Goal: Task Accomplishment & Management: Use online tool/utility

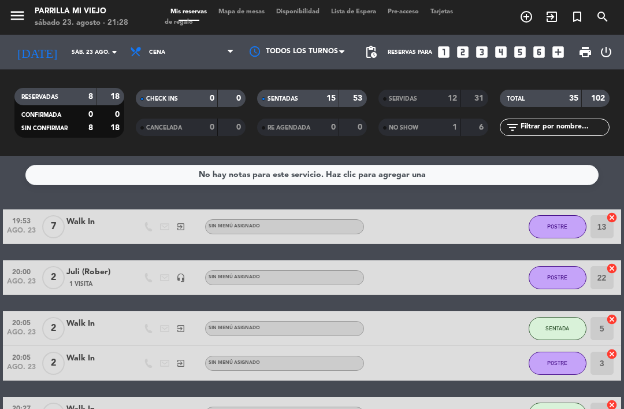
click at [340, 94] on div "SENTADAS 15 53" at bounding box center [312, 98] width 110 height 17
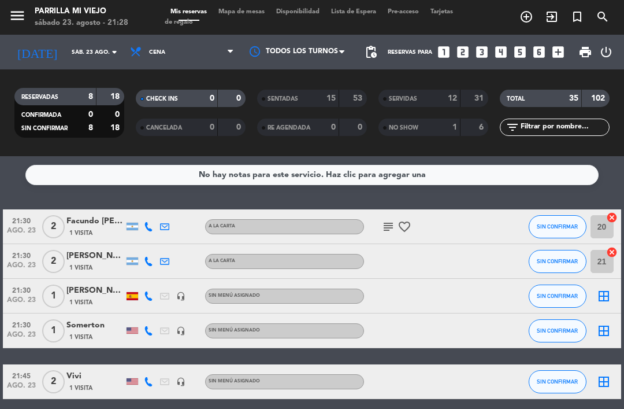
click at [254, 12] on span "Mapa de mesas" at bounding box center [242, 12] width 58 height 6
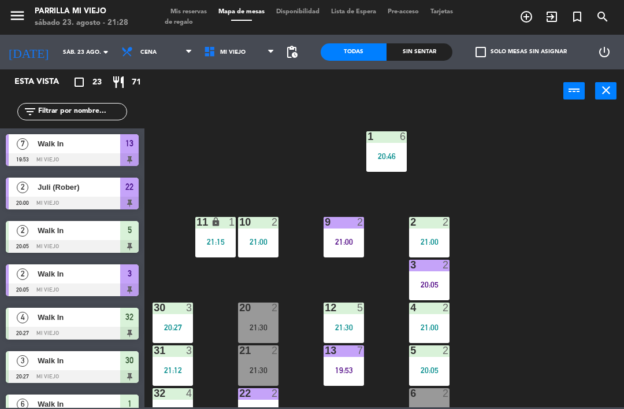
click at [435, 317] on div "4 2 21:00" at bounding box center [429, 322] width 40 height 40
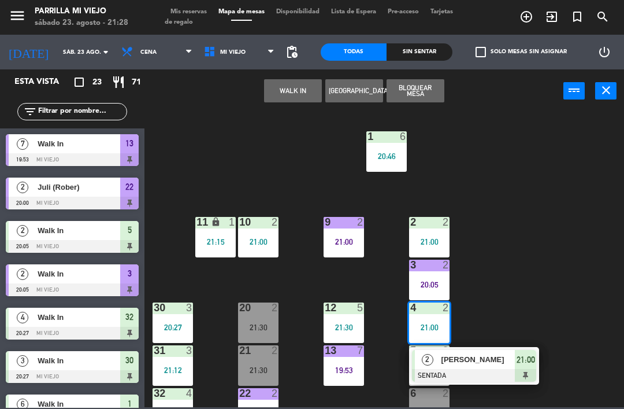
click at [538, 355] on div "2 [PERSON_NAME] SENTADA 21:00" at bounding box center [474, 366] width 130 height 38
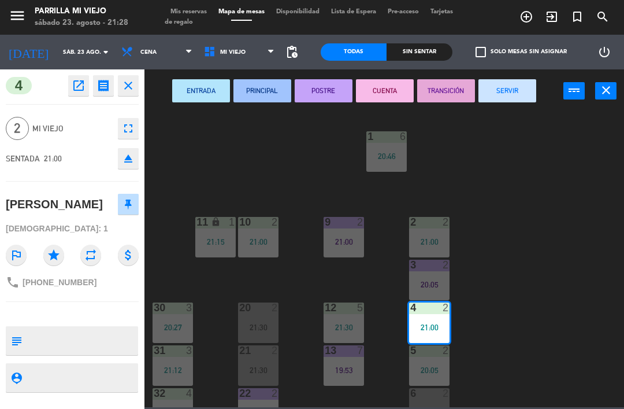
click at [329, 79] on button "POSTRE" at bounding box center [324, 90] width 58 height 23
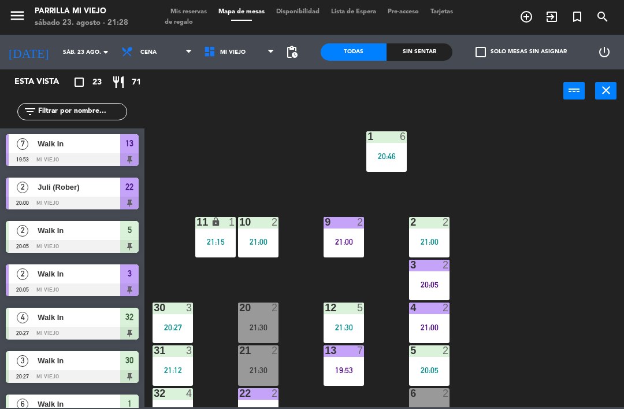
click at [428, 238] on div "21:00" at bounding box center [429, 242] width 40 height 8
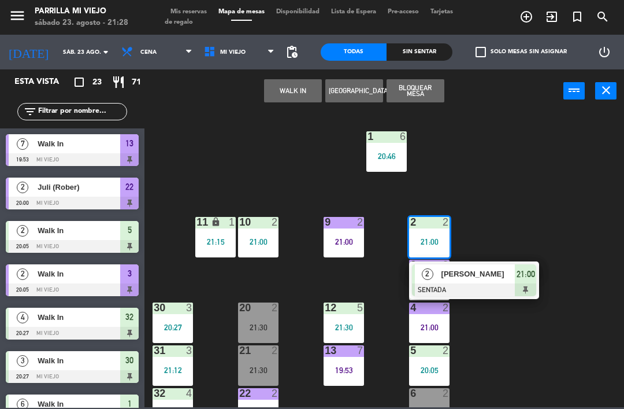
click at [528, 286] on div at bounding box center [474, 289] width 124 height 13
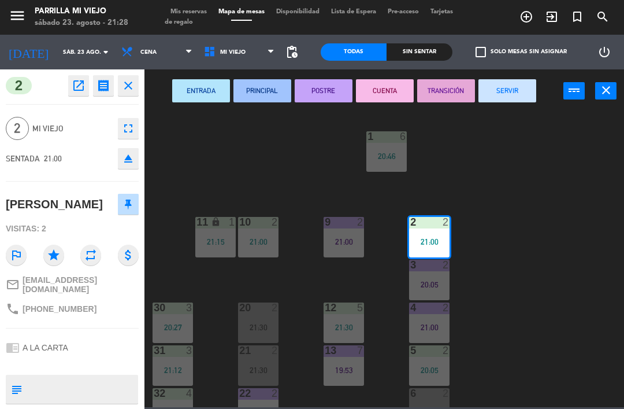
click at [336, 80] on button "POSTRE" at bounding box center [324, 90] width 58 height 23
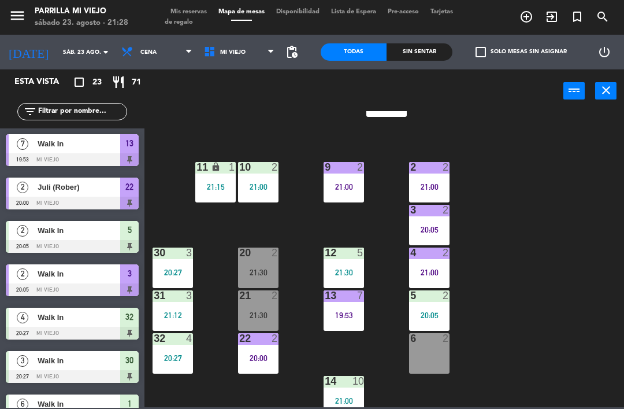
scroll to position [56, 0]
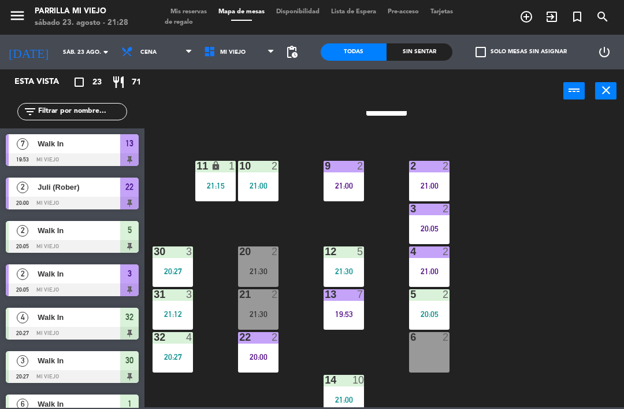
click at [252, 271] on div "21:30" at bounding box center [258, 271] width 40 height 8
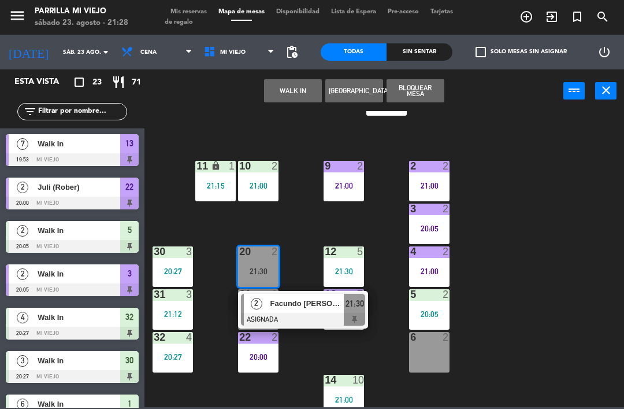
click at [352, 317] on div at bounding box center [303, 319] width 124 height 13
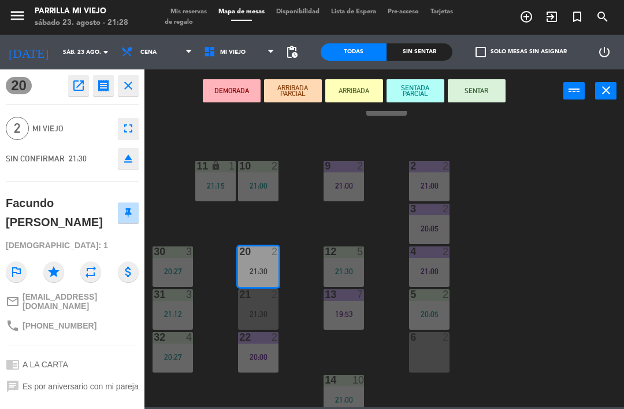
click at [125, 159] on icon "eject" at bounding box center [128, 158] width 14 height 14
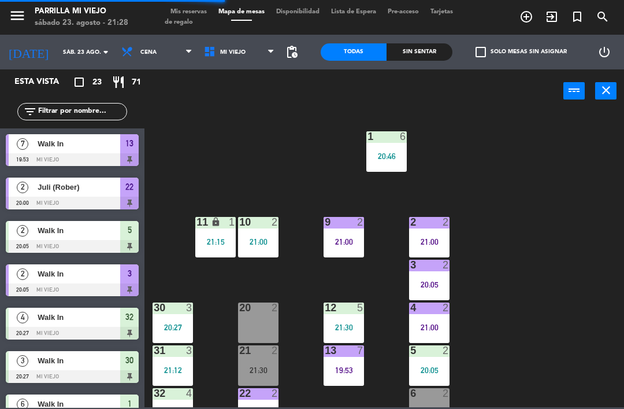
scroll to position [0, 0]
click at [410, 51] on div "Sin sentar" at bounding box center [420, 51] width 66 height 17
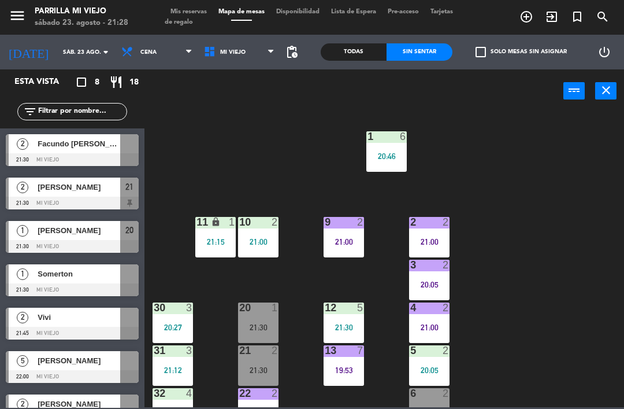
click at [268, 320] on div "20 1 21:30" at bounding box center [258, 322] width 40 height 40
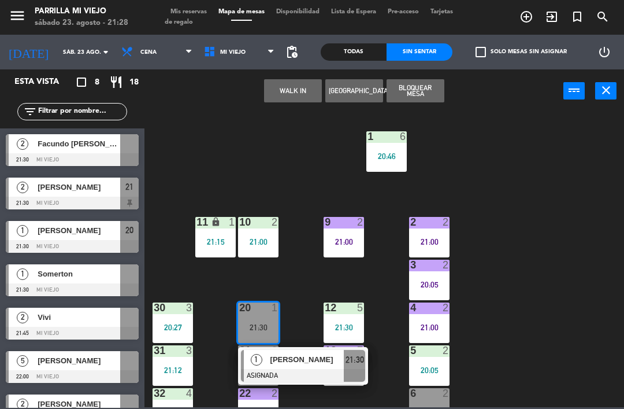
click at [356, 364] on span "21:30" at bounding box center [355, 360] width 18 height 14
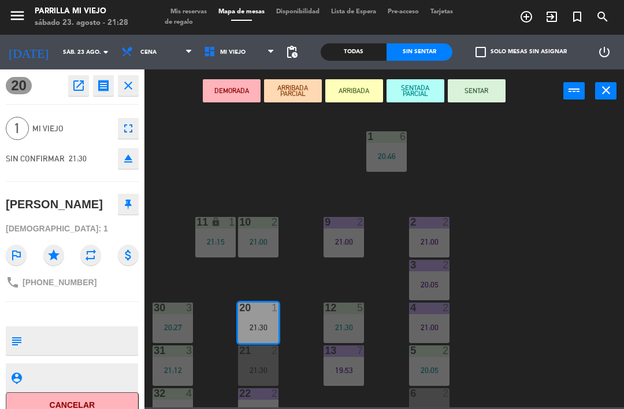
click at [478, 90] on button "SENTAR" at bounding box center [477, 90] width 58 height 23
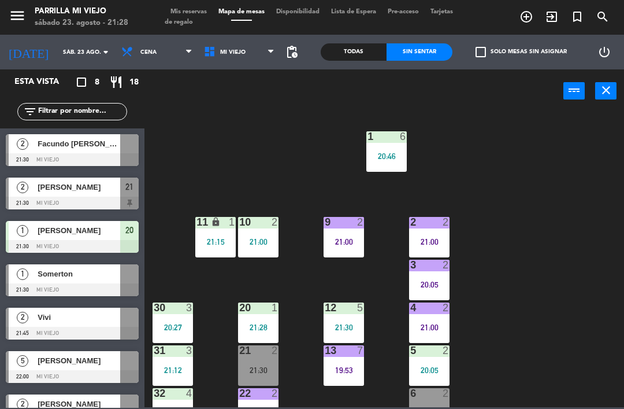
click at [521, 249] on div "1 6 20:46 2 2 21:00 9 2 21:00 10 2 21:00 11 lock 1 21:15 3 2 20:05 4 2 21:00 12…" at bounding box center [387, 259] width 473 height 296
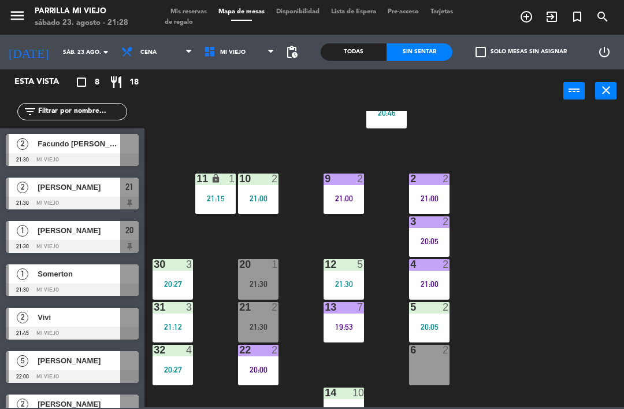
scroll to position [51, 0]
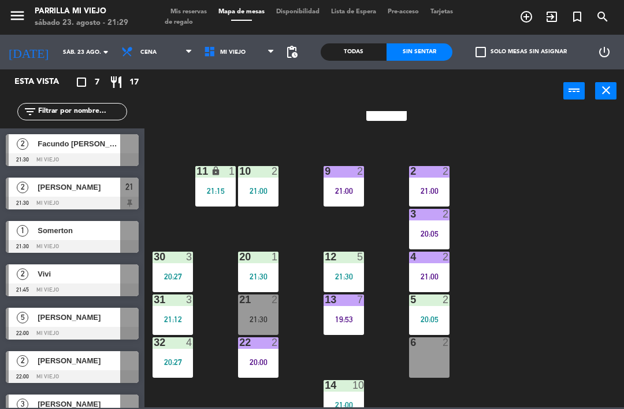
click at [2, 57] on icon "[DATE]" at bounding box center [28, 52] width 57 height 24
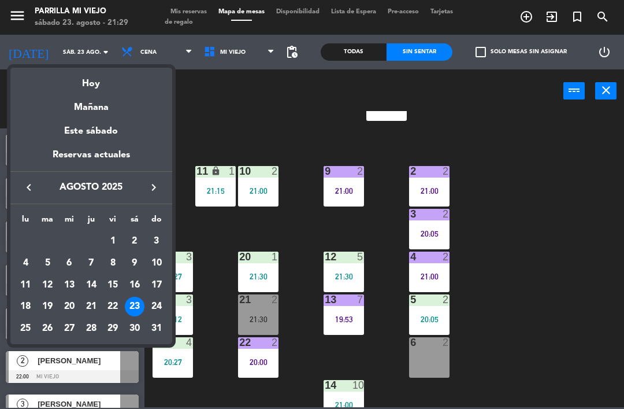
click at [541, 243] on div at bounding box center [312, 204] width 624 height 409
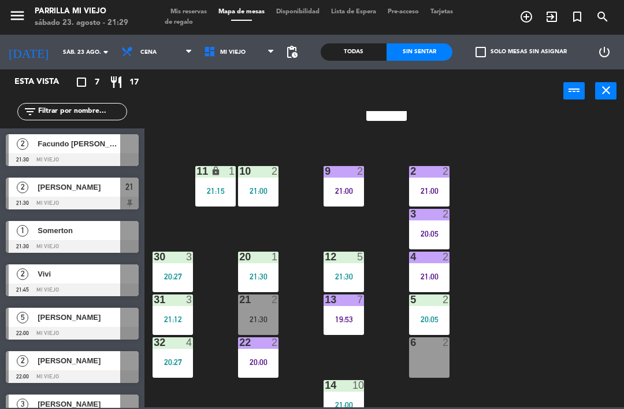
click at [528, 241] on div "1 6 20:46 2 2 21:00 9 2 21:00 10 2 21:00 11 lock 1 21:15 3 2 20:05 4 2 21:00 12…" at bounding box center [387, 259] width 473 height 296
click at [306, 147] on div "1 6 20:46 2 2 21:00 9 2 21:00 10 2 21:00 11 lock 1 21:15 3 2 20:05 4 2 21:00 12…" at bounding box center [387, 259] width 473 height 296
click at [431, 327] on div "5 2 20:05" at bounding box center [429, 314] width 40 height 40
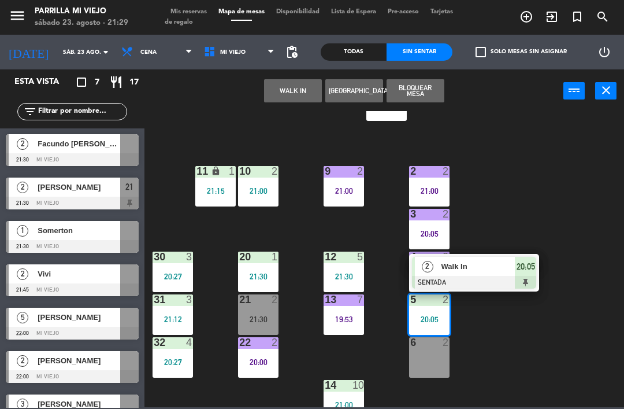
click at [529, 270] on span "20:05" at bounding box center [526, 267] width 18 height 14
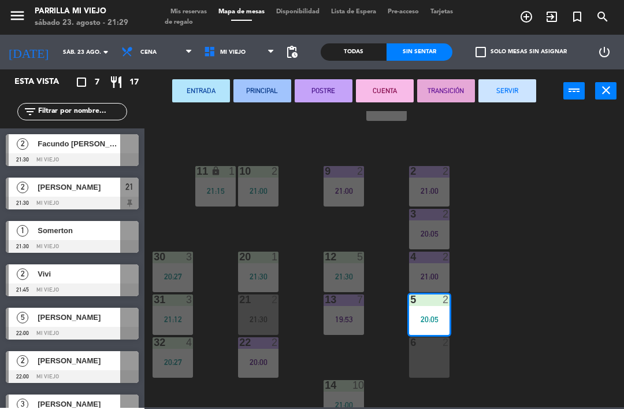
click at [386, 88] on button "CUENTA" at bounding box center [385, 90] width 58 height 23
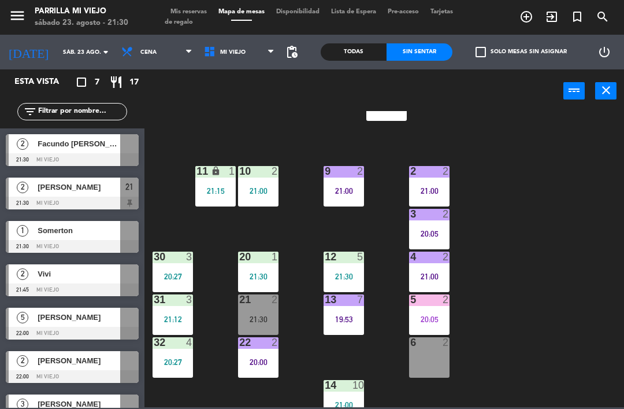
click at [260, 317] on div "21:30" at bounding box center [258, 319] width 40 height 8
click at [542, 150] on div "1 6 20:46 2 2 21:00 9 2 21:00 10 2 21:00 11 lock 1 21:15 3 2 20:05 4 2 21:00 12…" at bounding box center [387, 259] width 473 height 296
click at [340, 326] on div "13 7 19:53" at bounding box center [344, 314] width 40 height 40
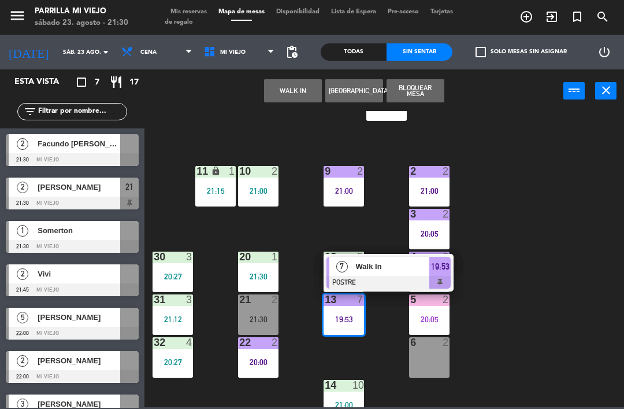
click at [450, 278] on div at bounding box center [389, 282] width 124 height 13
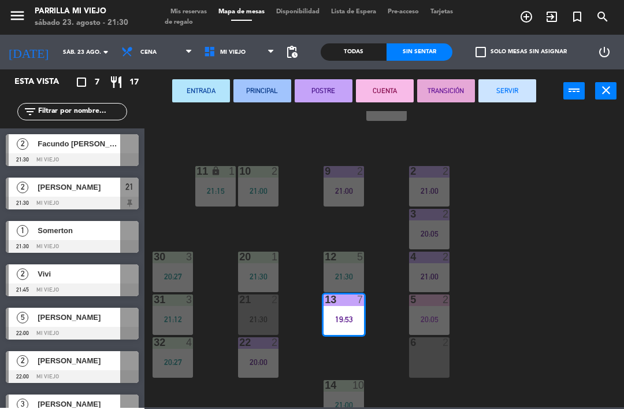
click at [493, 71] on div "ENTRADA PRINCIPAL POSTRE CUENTA TRANSICIÓN SERVIR power_input close" at bounding box center [353, 91] width 419 height 44
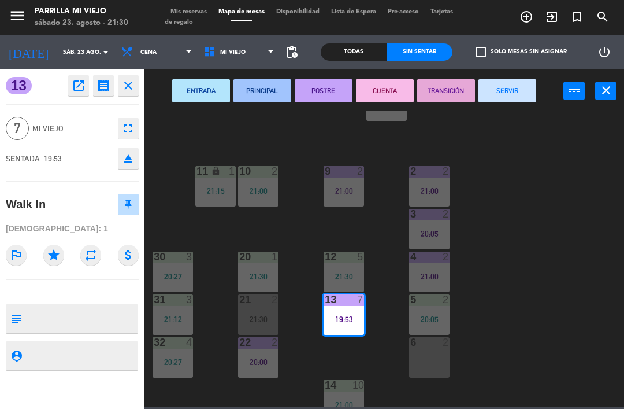
click at [507, 86] on button "SERVIR" at bounding box center [508, 90] width 58 height 23
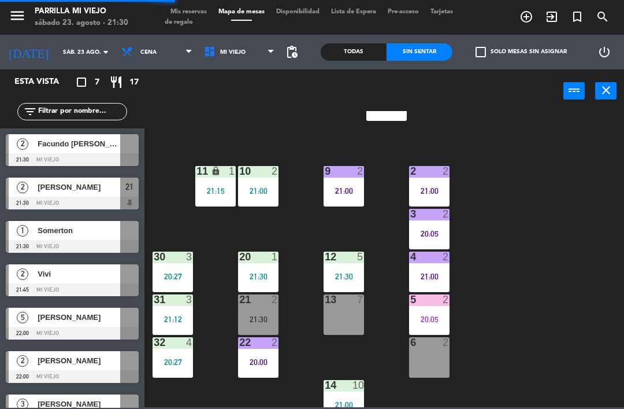
click at [545, 262] on div "1 6 20:46 2 2 21:00 9 2 21:00 10 2 21:00 11 lock 1 21:15 3 2 20:05 4 2 21:00 12…" at bounding box center [387, 259] width 473 height 296
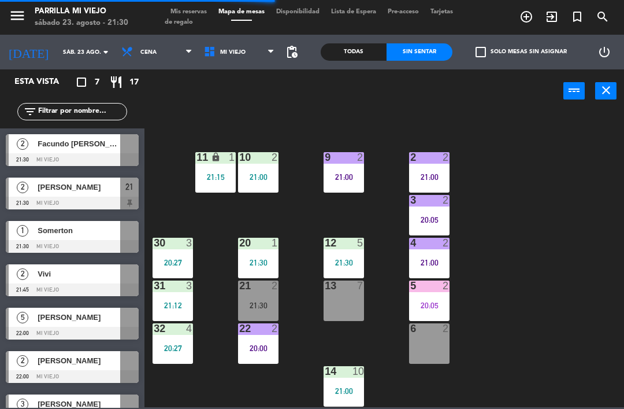
scroll to position [65, 0]
click at [430, 349] on div "6 2" at bounding box center [429, 343] width 40 height 40
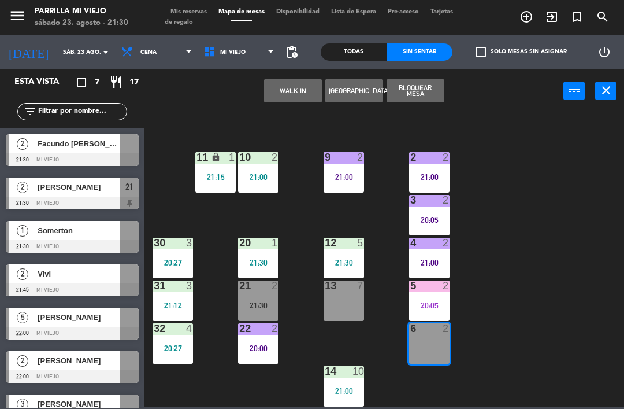
click at [549, 252] on div "1 6 20:46 2 2 21:00 9 2 21:00 10 2 21:00 11 lock 1 21:15 3 2 20:05 4 2 21:00 12…" at bounding box center [387, 259] width 473 height 296
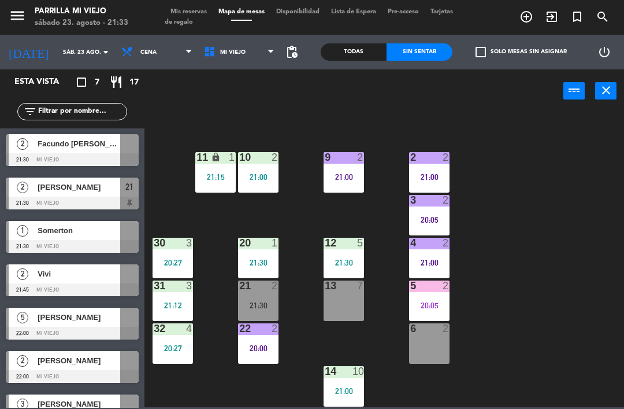
click at [46, 202] on div at bounding box center [72, 203] width 133 height 13
click at [541, 312] on div "1 6 20:46 2 2 21:00 9 2 21:00 10 2 21:00 11 lock 1 21:15 3 2 20:05 4 2 21:00 12…" at bounding box center [387, 259] width 473 height 296
click at [242, 109] on div "power_input close" at bounding box center [353, 91] width 419 height 44
click at [509, 291] on div "1 6 20:46 2 2 21:00 9 2 21:00 10 2 21:00 11 lock 1 21:15 3 2 20:05 4 2 21:00 12…" at bounding box center [387, 259] width 473 height 296
click at [266, 254] on div "20 1 21:30" at bounding box center [258, 258] width 40 height 40
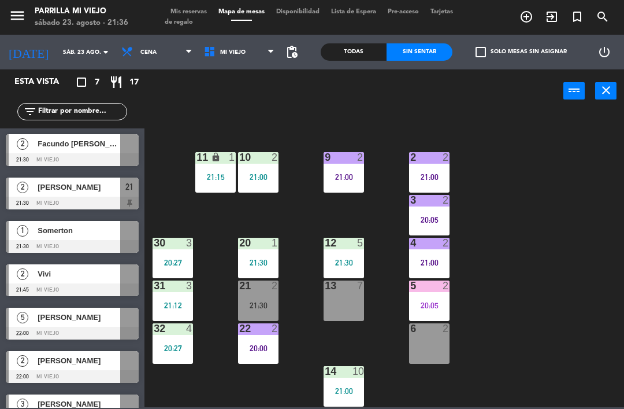
click at [558, 268] on div "1 6 20:46 2 2 21:00 9 2 21:00 10 2 21:00 11 lock 1 21:15 3 2 20:05 4 2 21:00 12…" at bounding box center [387, 259] width 473 height 296
click at [249, 298] on div "21 2 21:30" at bounding box center [258, 300] width 40 height 40
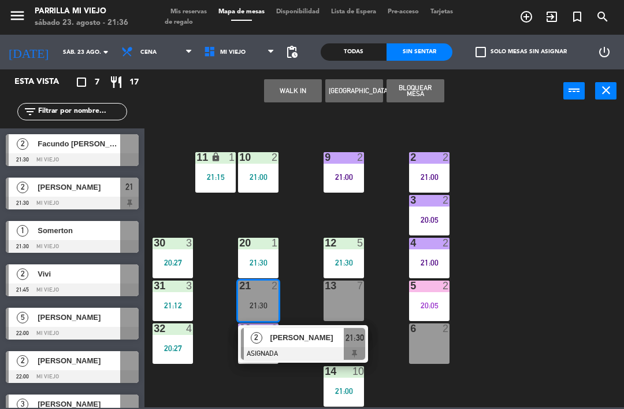
click at [362, 338] on span "21:30" at bounding box center [355, 338] width 18 height 14
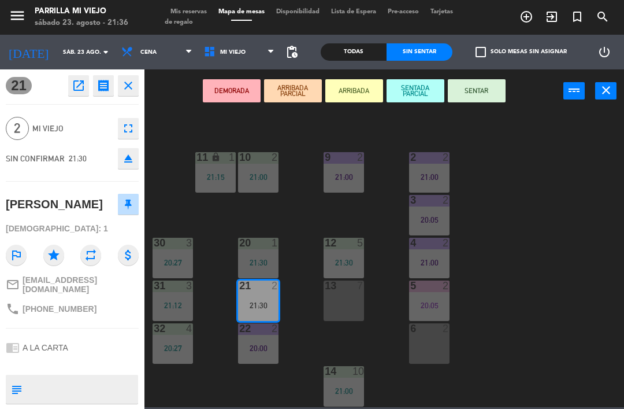
click at [483, 85] on button "SENTAR" at bounding box center [477, 90] width 58 height 23
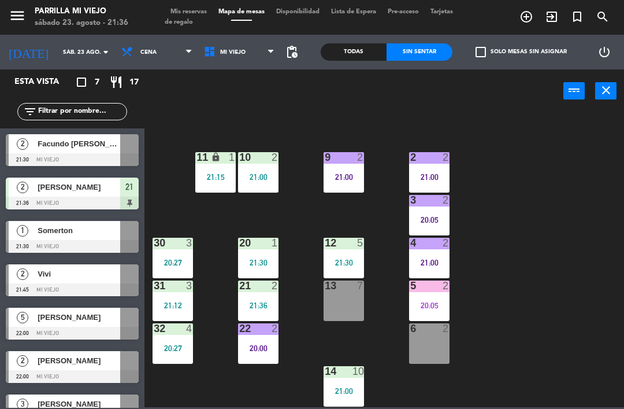
click at [544, 284] on div "1 6 20:46 2 2 21:00 9 2 21:00 10 2 21:00 11 lock 1 21:15 3 2 20:05 4 2 21:00 12…" at bounding box center [387, 259] width 473 height 296
click at [236, 344] on div "1 6 20:46 2 2 21:00 9 2 21:00 10 2 21:00 11 lock 1 21:15 3 2 20:05 4 2 21:00 12…" at bounding box center [387, 259] width 473 height 296
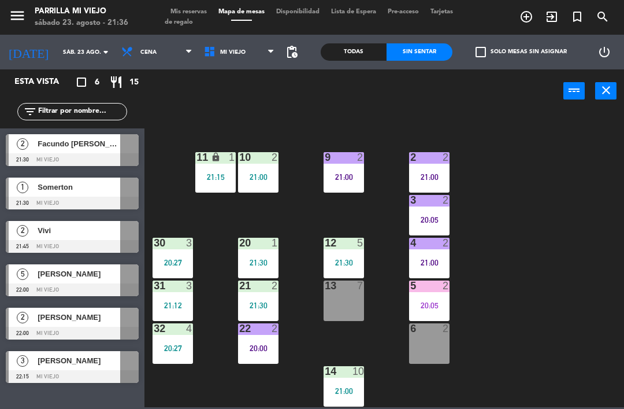
click at [429, 212] on div "3 2 20:05" at bounding box center [429, 215] width 40 height 40
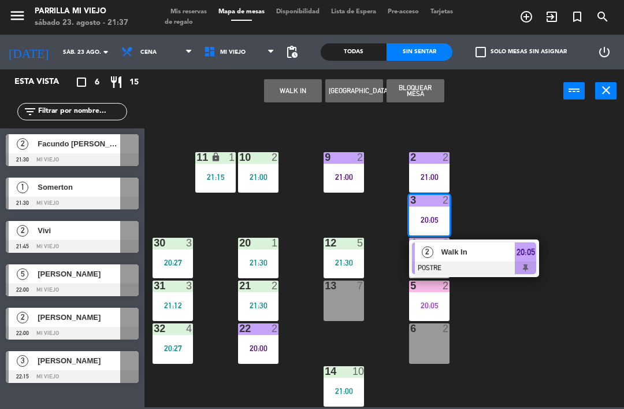
click at [529, 250] on span "20:05" at bounding box center [526, 252] width 18 height 14
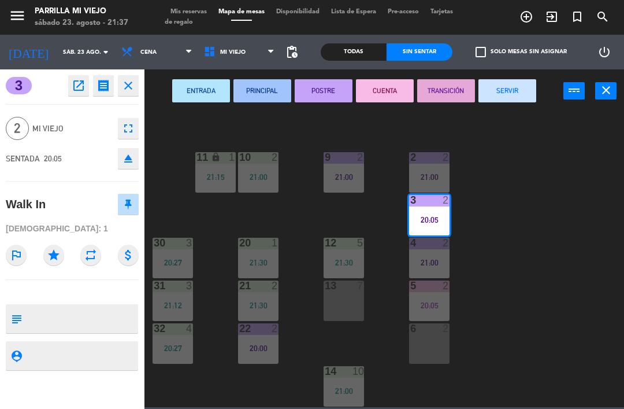
click at [383, 85] on button "CUENTA" at bounding box center [385, 90] width 58 height 23
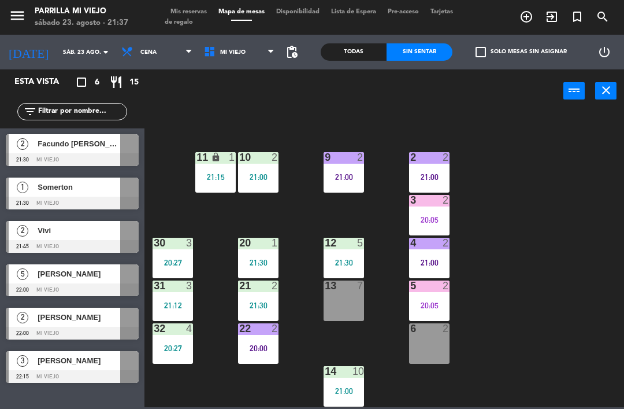
click at [528, 291] on div "1 6 20:46 2 2 21:00 9 2 21:00 10 2 21:00 11 lock 1 21:15 3 2 20:05 4 2 21:00 12…" at bounding box center [387, 259] width 473 height 296
click at [423, 315] on div "5 2 20:05" at bounding box center [429, 300] width 40 height 40
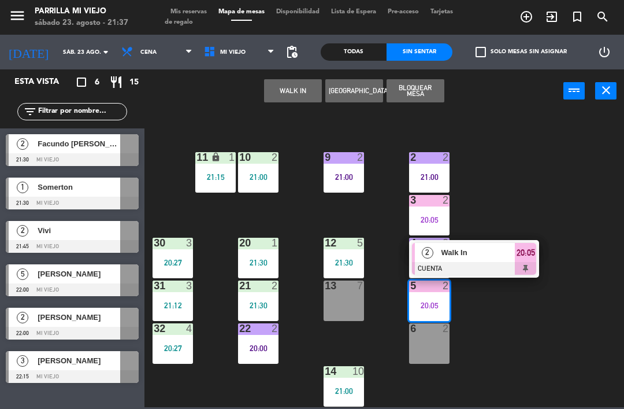
click at [531, 263] on div at bounding box center [474, 268] width 124 height 13
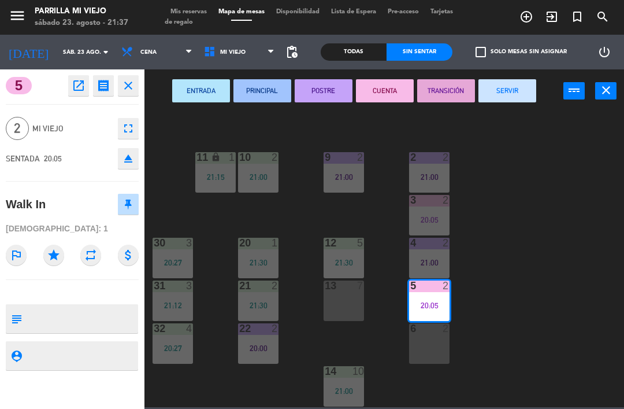
click at [504, 92] on button "SERVIR" at bounding box center [508, 90] width 58 height 23
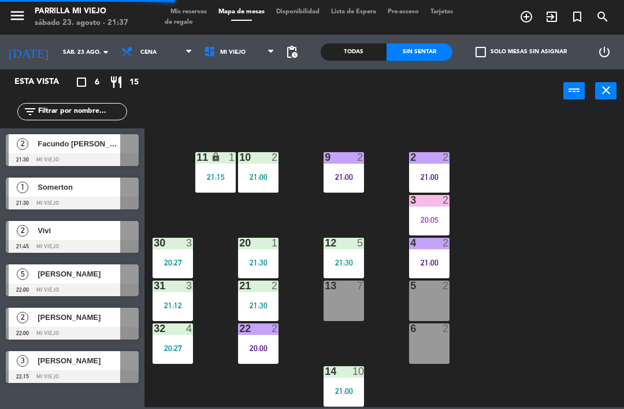
click at [550, 256] on div "1 6 20:46 2 2 21:00 9 2 21:00 10 2 21:00 11 lock 1 21:15 3 2 20:05 4 2 21:00 12…" at bounding box center [387, 259] width 473 height 296
click at [442, 302] on div "21:30" at bounding box center [429, 305] width 40 height 8
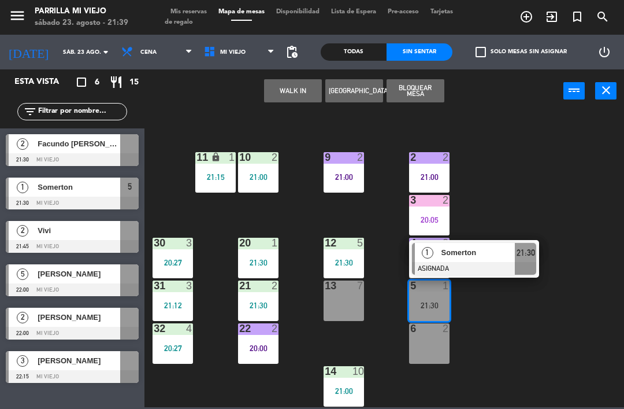
click at [530, 257] on span "21:30" at bounding box center [526, 253] width 18 height 14
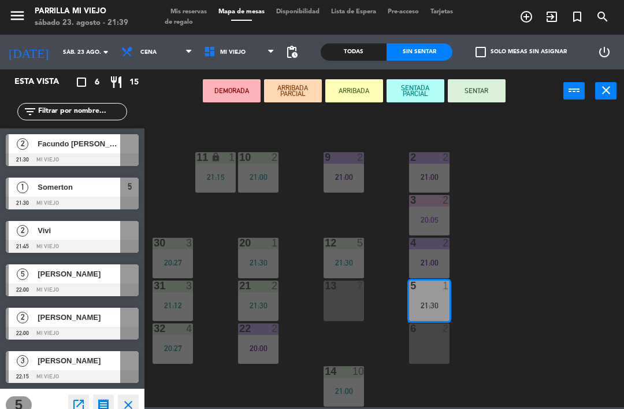
click at [483, 84] on button "SENTAR" at bounding box center [477, 90] width 58 height 23
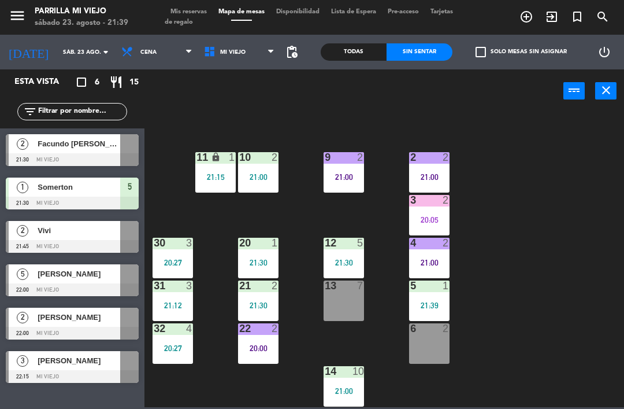
click at [537, 251] on div "1 6 20:46 2 2 21:00 9 2 21:00 10 2 21:00 11 lock 1 21:15 3 2 20:05 4 2 21:00 12…" at bounding box center [387, 259] width 473 height 296
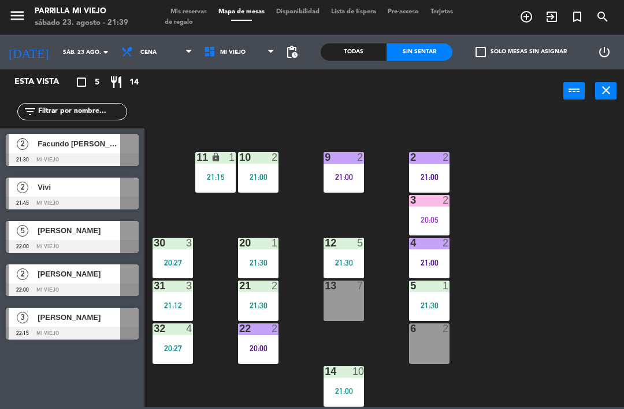
click at [179, 21] on span "Tarjetas de regalo" at bounding box center [309, 17] width 288 height 17
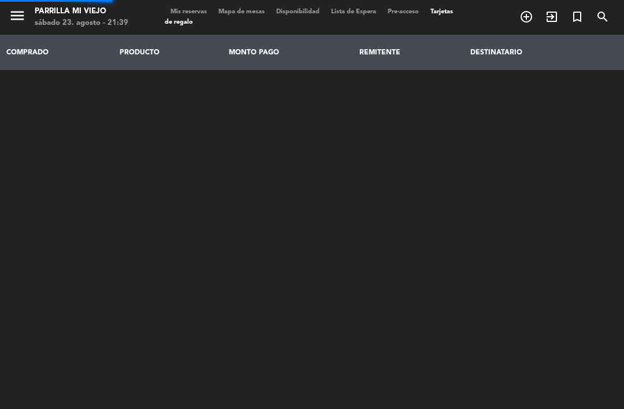
click at [186, 14] on span "Mis reservas" at bounding box center [189, 12] width 48 height 6
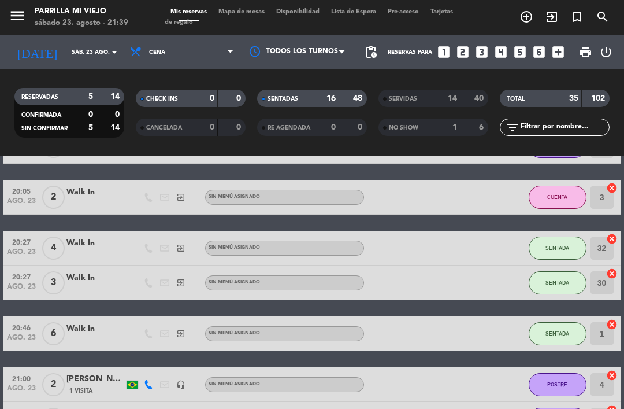
scroll to position [87, 0]
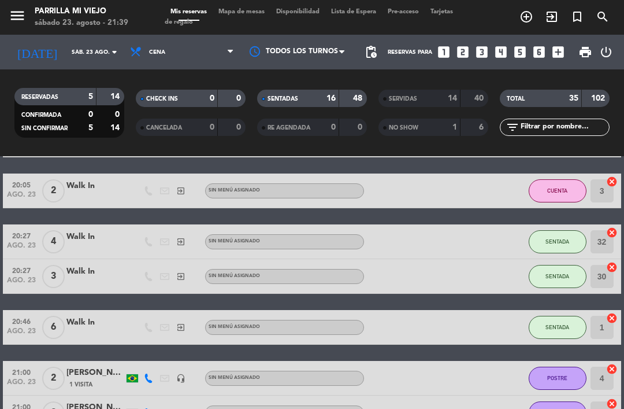
click at [344, 94] on div "48" at bounding box center [353, 98] width 22 height 13
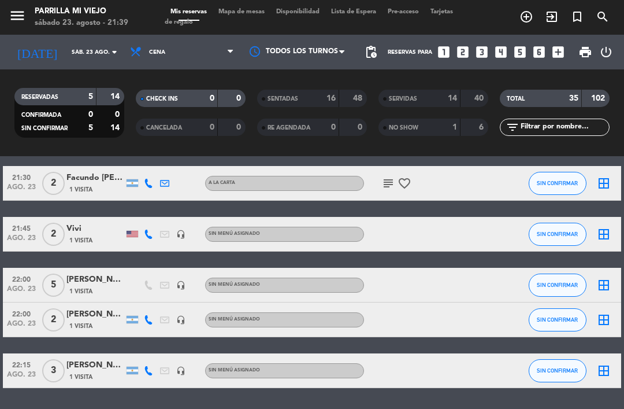
scroll to position [37, 0]
click at [100, 286] on div "1 Visita" at bounding box center [95, 291] width 58 height 10
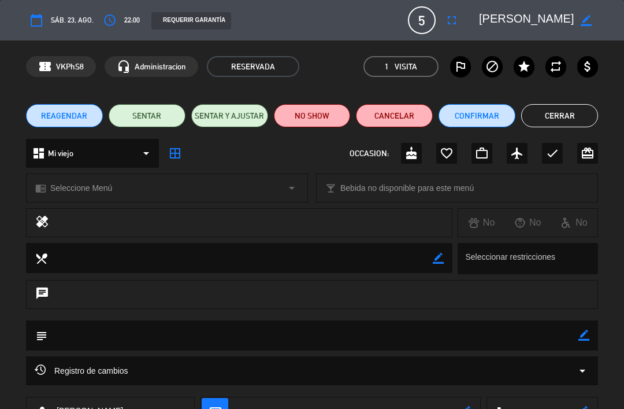
click at [560, 115] on button "Cerrar" at bounding box center [559, 115] width 77 height 23
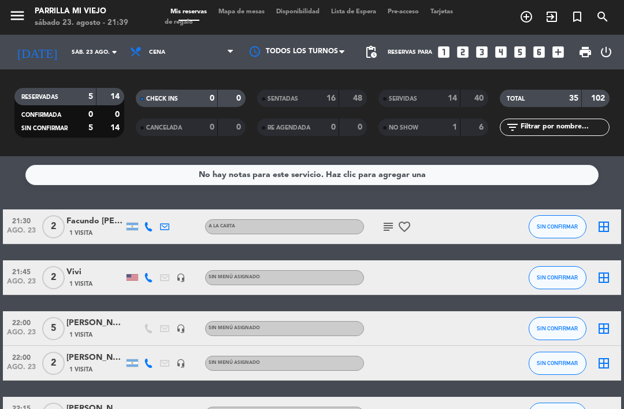
scroll to position [0, 0]
click at [386, 220] on icon "subject" at bounding box center [388, 227] width 14 height 14
click at [490, 260] on div at bounding box center [476, 277] width 31 height 34
click at [240, 15] on span "Mapa de mesas" at bounding box center [242, 12] width 58 height 6
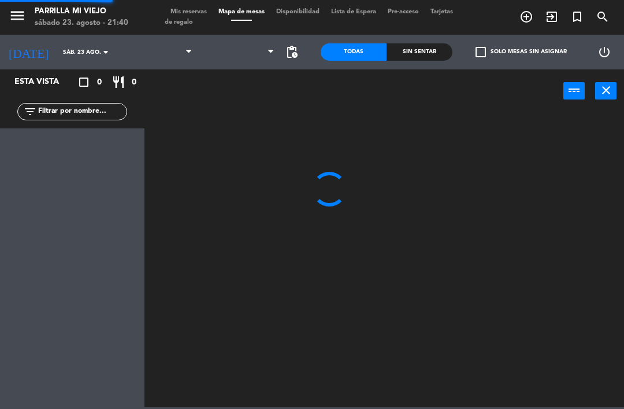
click at [235, 9] on span "Mapa de mesas" at bounding box center [242, 12] width 58 height 6
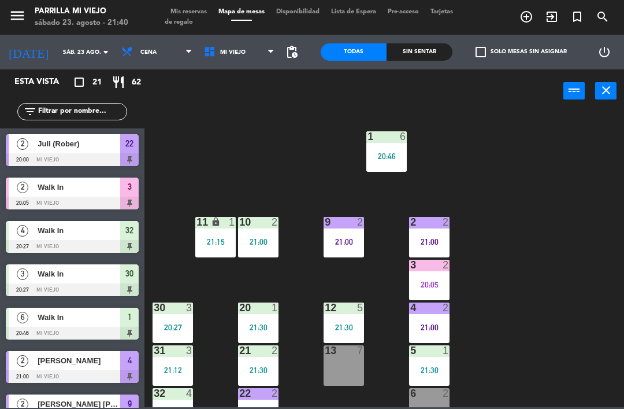
click at [449, 290] on div "3 2 20:05" at bounding box center [429, 280] width 40 height 40
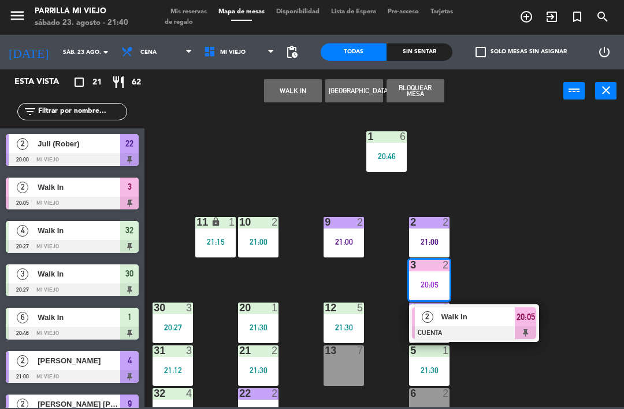
click at [536, 333] on div at bounding box center [474, 332] width 124 height 13
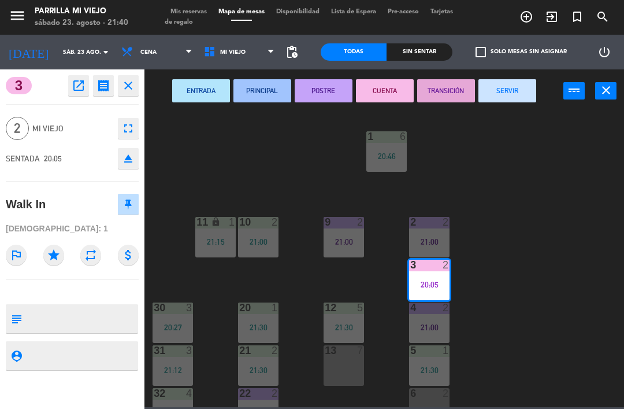
click at [508, 91] on button "SERVIR" at bounding box center [508, 90] width 58 height 23
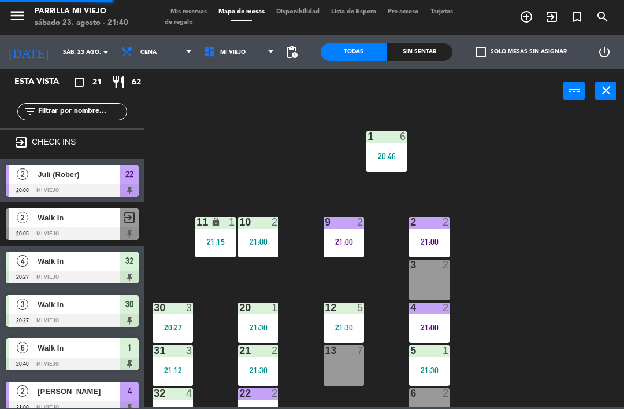
click at [547, 254] on div "1 6 20:46 2 2 21:00 9 2 21:00 10 2 21:00 11 lock 1 21:15 3 2 4 2 21:00 12 5 21:…" at bounding box center [387, 259] width 473 height 296
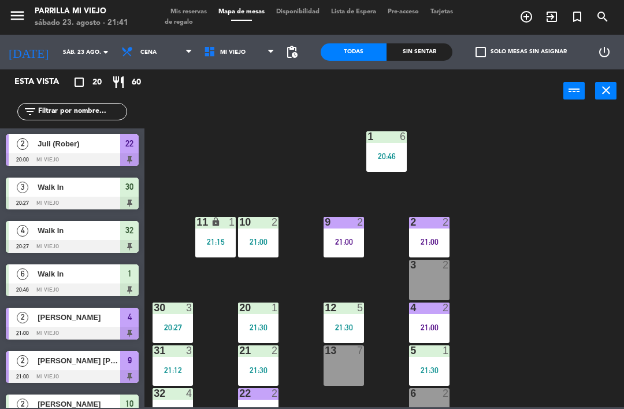
click at [427, 54] on div "Sin sentar" at bounding box center [420, 51] width 66 height 17
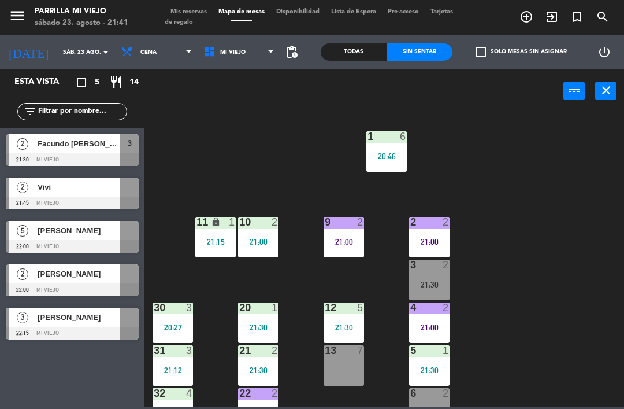
click at [566, 287] on div "1 6 20:46 2 2 21:00 9 2 21:00 10 2 21:00 11 lock 1 21:15 3 2 21:30 4 2 21:00 12…" at bounding box center [387, 259] width 473 height 296
click at [428, 274] on div "3 2 21:30" at bounding box center [429, 280] width 40 height 40
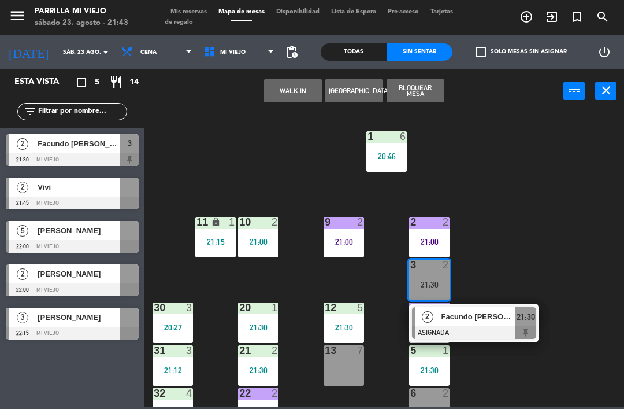
click at [539, 309] on div "2 Facundo [PERSON_NAME] ASIGNADA 21:30" at bounding box center [474, 323] width 130 height 38
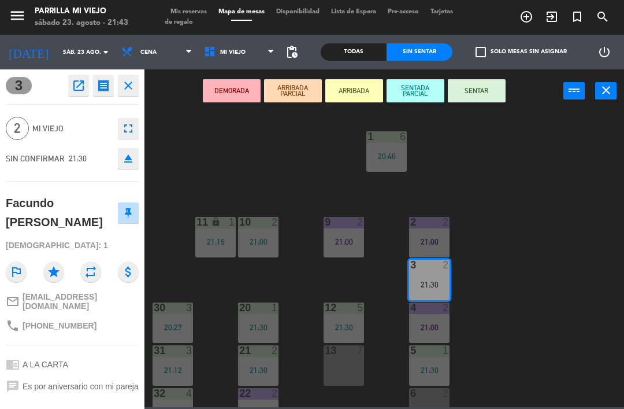
click at [488, 90] on button "SENTAR" at bounding box center [477, 90] width 58 height 23
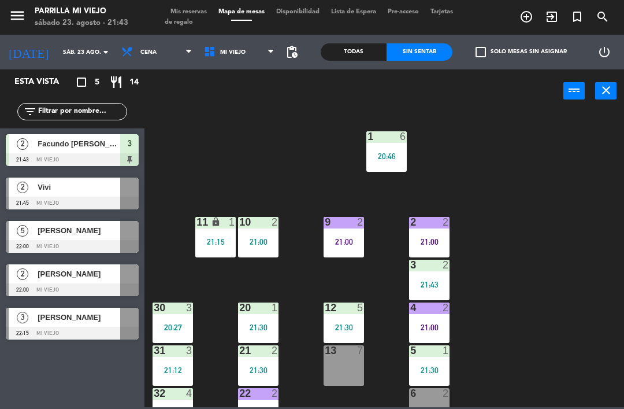
click at [583, 267] on div "1 6 20:46 2 2 21:00 9 2 21:00 10 2 21:00 11 lock 1 21:15 3 2 21:43 4 2 21:00 12…" at bounding box center [387, 259] width 473 height 296
click at [346, 242] on div "21:00" at bounding box center [344, 242] width 40 height 8
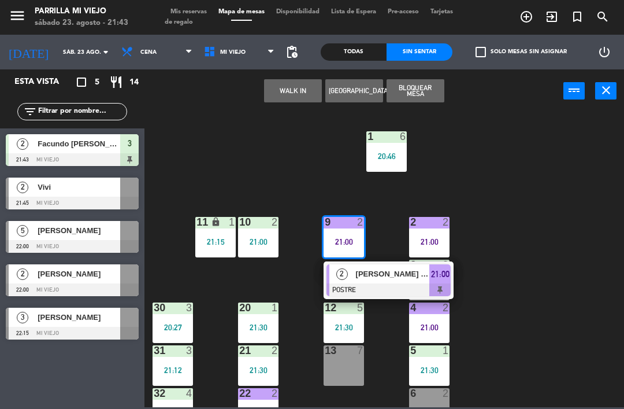
click at [453, 285] on div "2 [PERSON_NAME] [PERSON_NAME] POSTRE 21:00" at bounding box center [389, 280] width 130 height 38
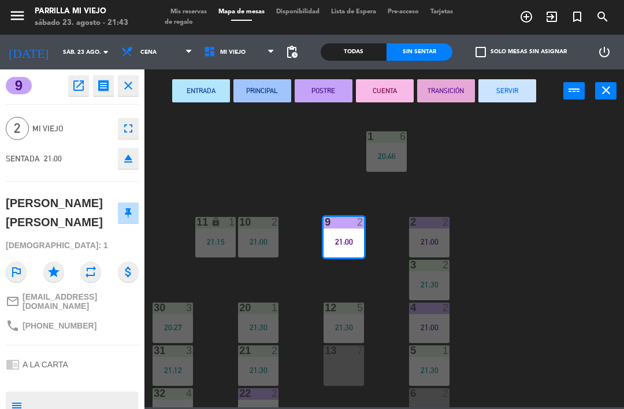
click at [505, 80] on button "SERVIR" at bounding box center [508, 90] width 58 height 23
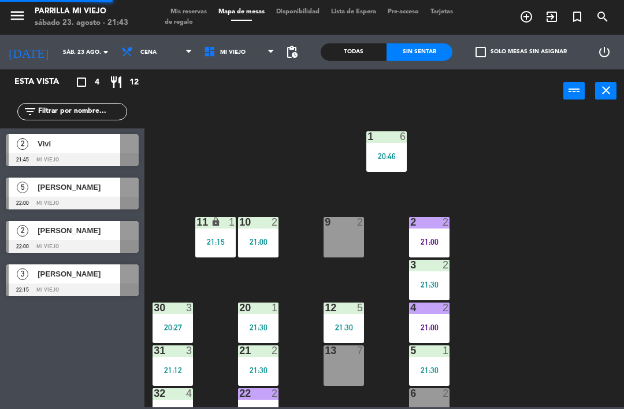
click at [558, 247] on div "1 6 20:46 2 2 21:00 9 2 10 2 21:00 11 lock 1 21:15 3 2 21:30 4 2 21:00 12 5 21:…" at bounding box center [387, 259] width 473 height 296
click at [533, 185] on div "1 6 20:46 2 2 21:00 9 2 10 2 21:00 11 lock 1 21:15 3 2 21:30 4 2 21:00 12 5 21:…" at bounding box center [387, 259] width 473 height 296
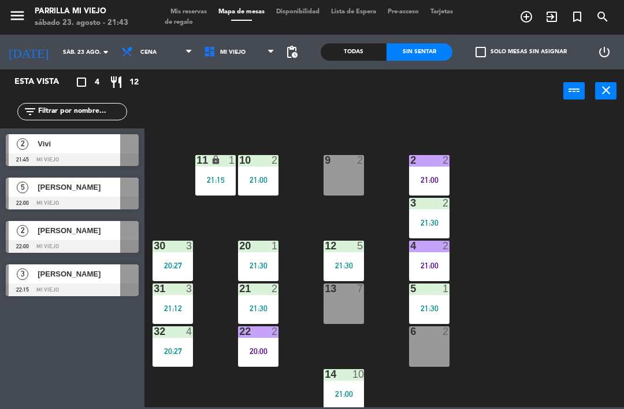
scroll to position [62, 0]
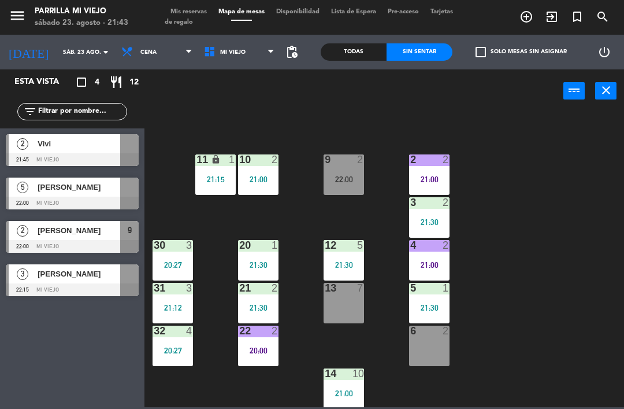
click at [577, 247] on div "1 6 20:46 2 2 21:00 9 2 22:00 10 2 21:00 11 lock 1 21:15 3 2 21:30 4 2 21:00 12…" at bounding box center [387, 259] width 473 height 296
